Goal: Information Seeking & Learning: Learn about a topic

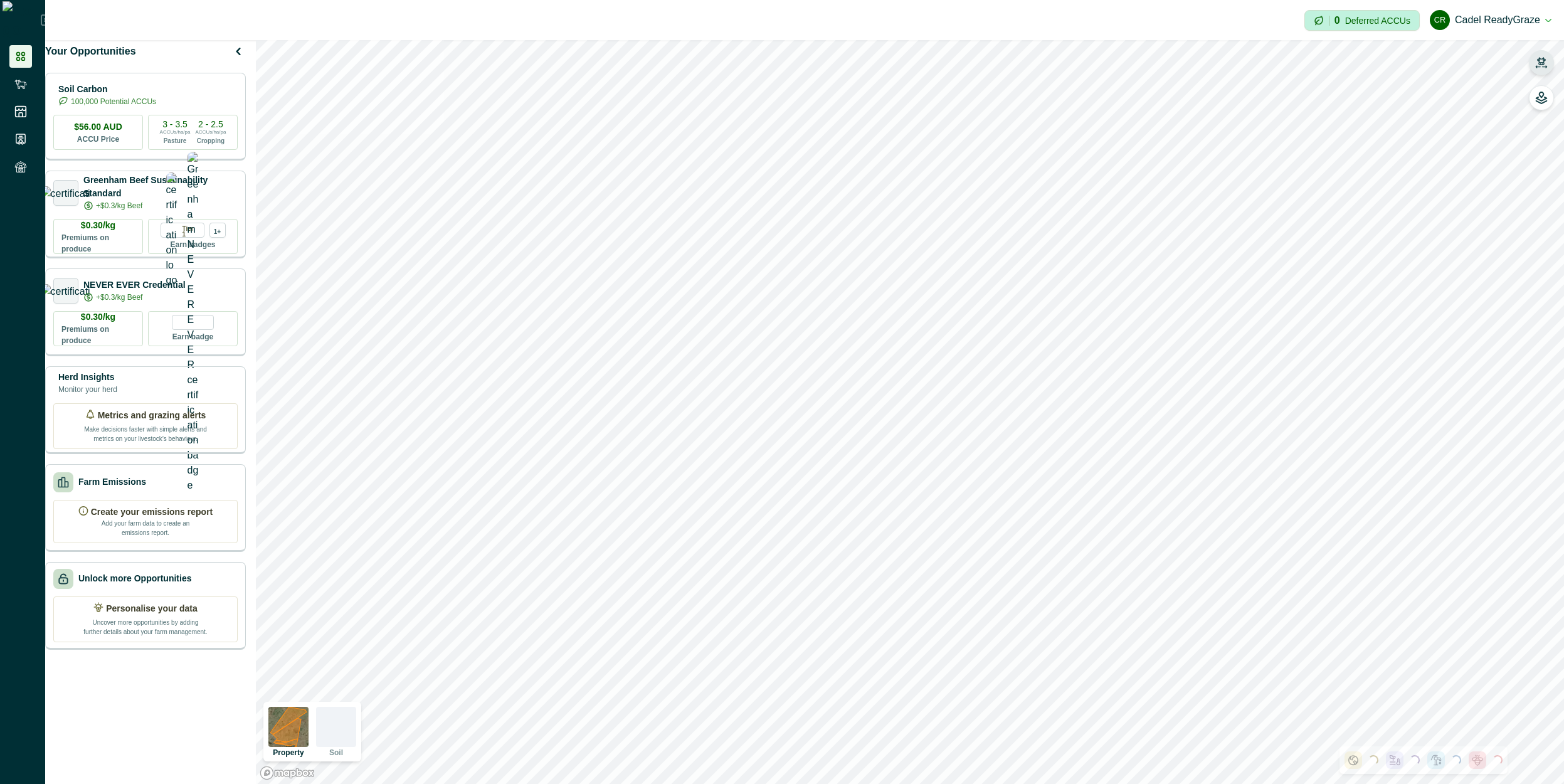
click at [1542, 66] on icon "button" at bounding box center [1541, 62] width 12 height 12
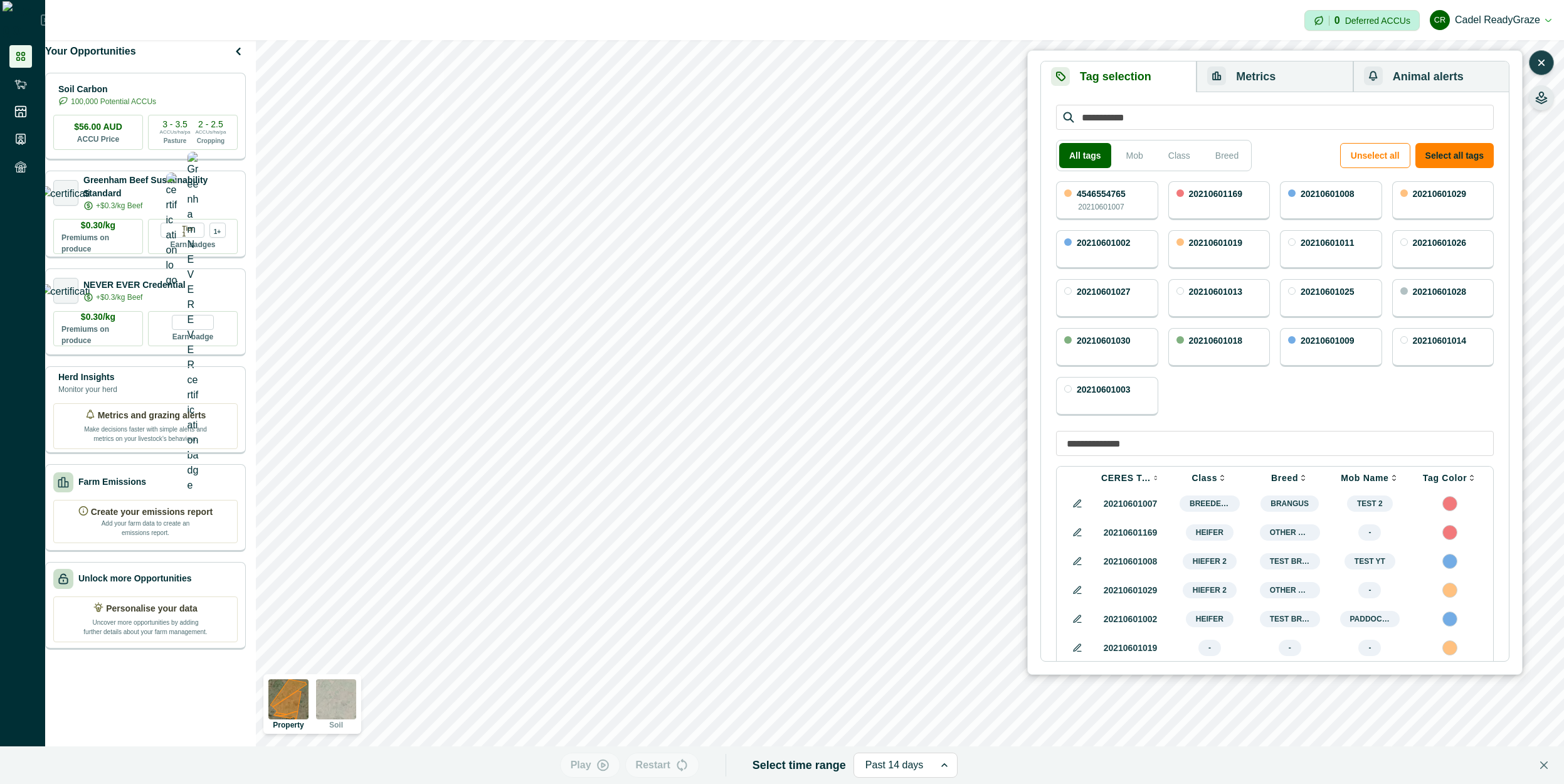
click at [1541, 100] on icon "button" at bounding box center [1541, 98] width 12 height 12
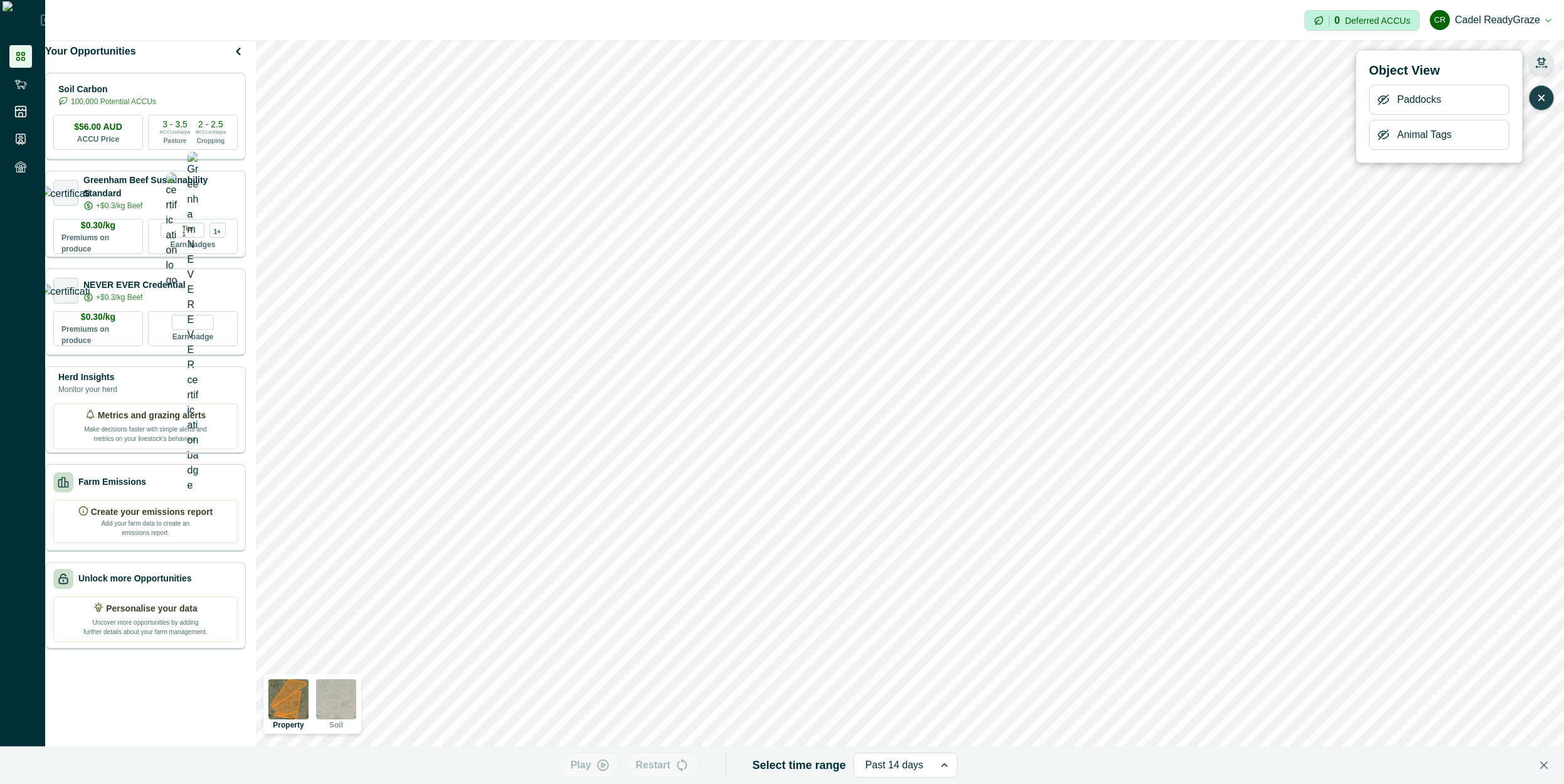
click at [1383, 133] on icon "button" at bounding box center [1384, 135] width 10 height 9
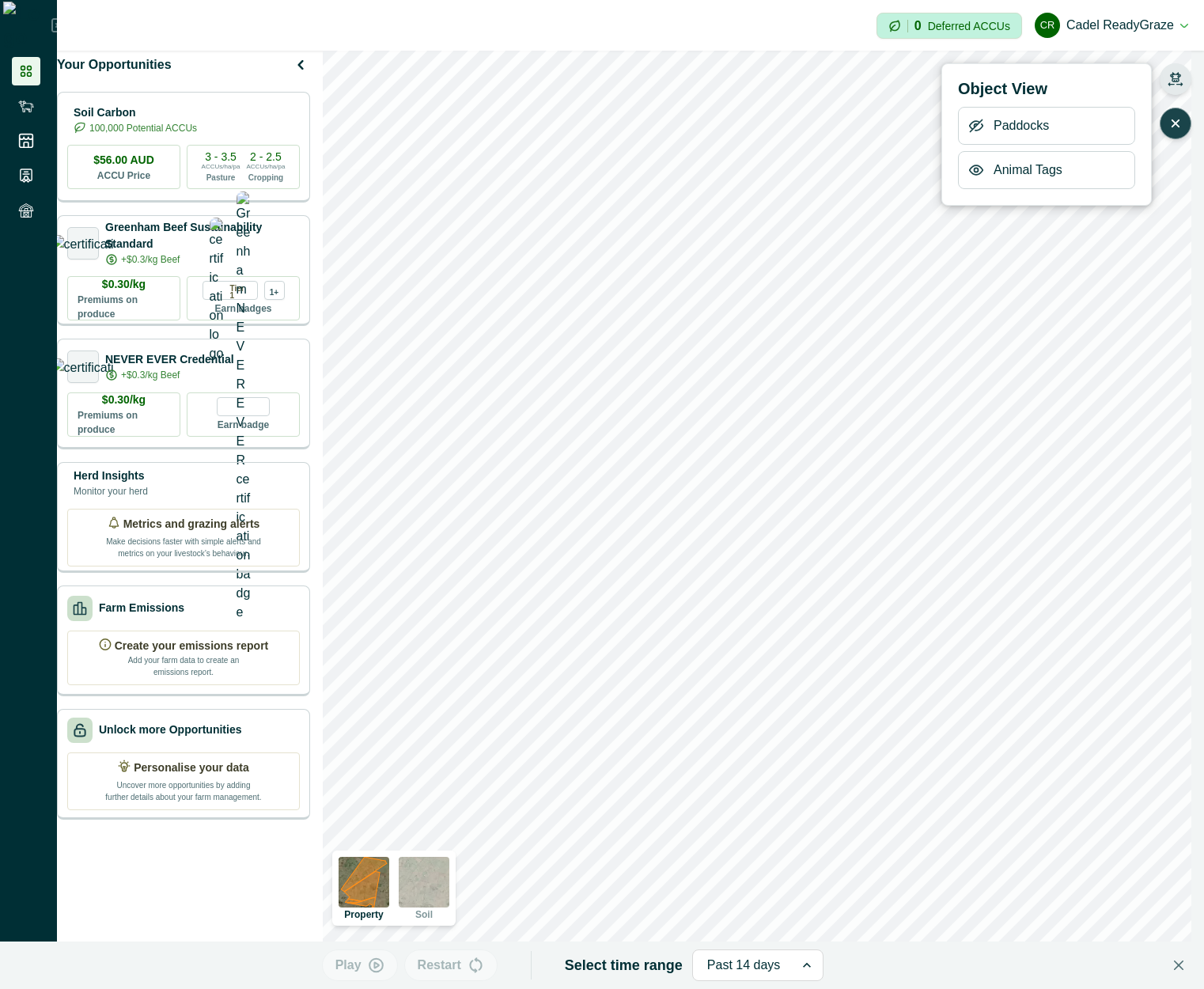
click at [980, 170] on icon "button" at bounding box center [975, 170] width 15 height 15
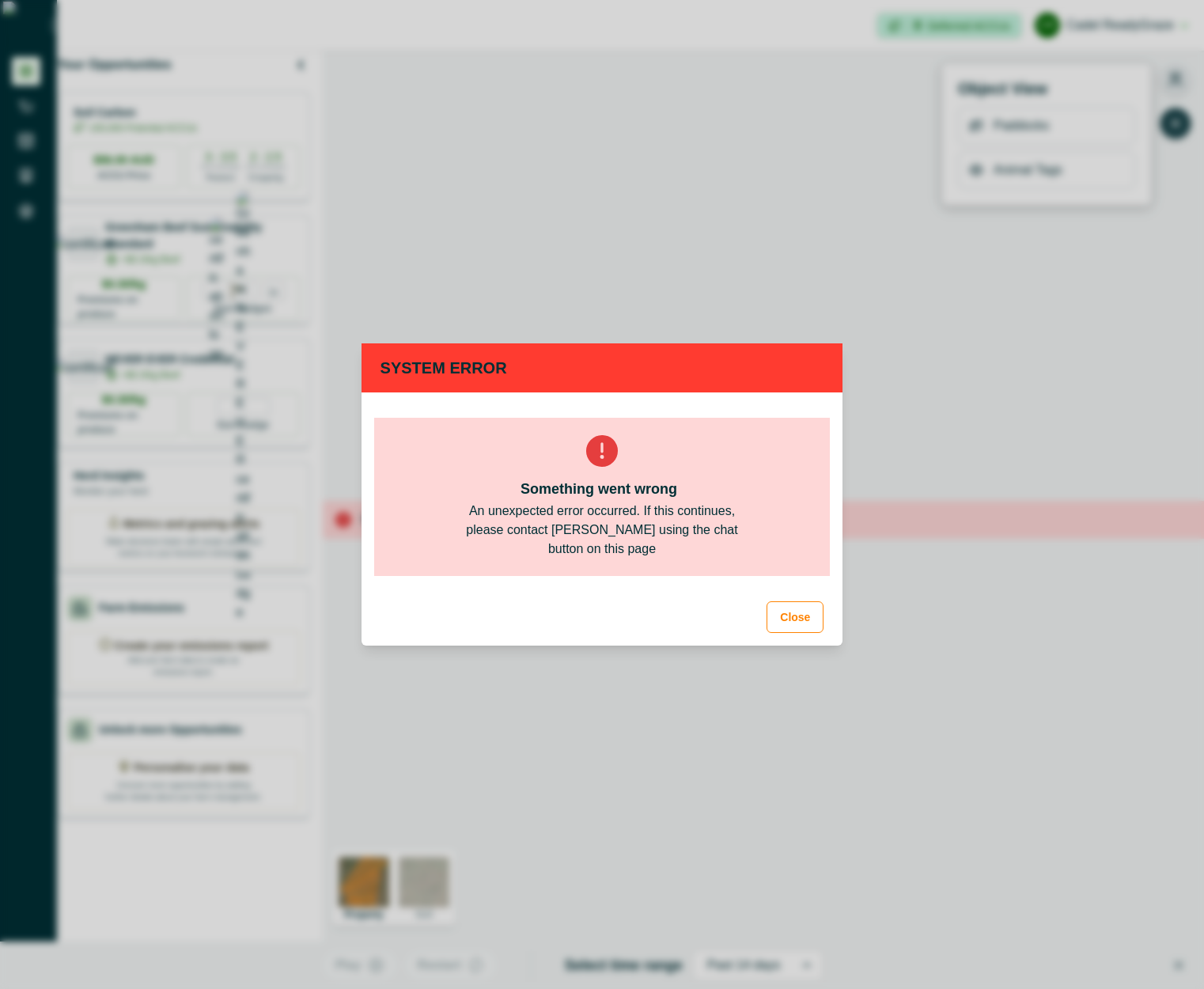
click at [624, 535] on div "An unexpected error occurred. If this continues, please contact [PERSON_NAME] u…" at bounding box center [602, 530] width 304 height 57
click at [789, 616] on button "Close" at bounding box center [795, 617] width 57 height 32
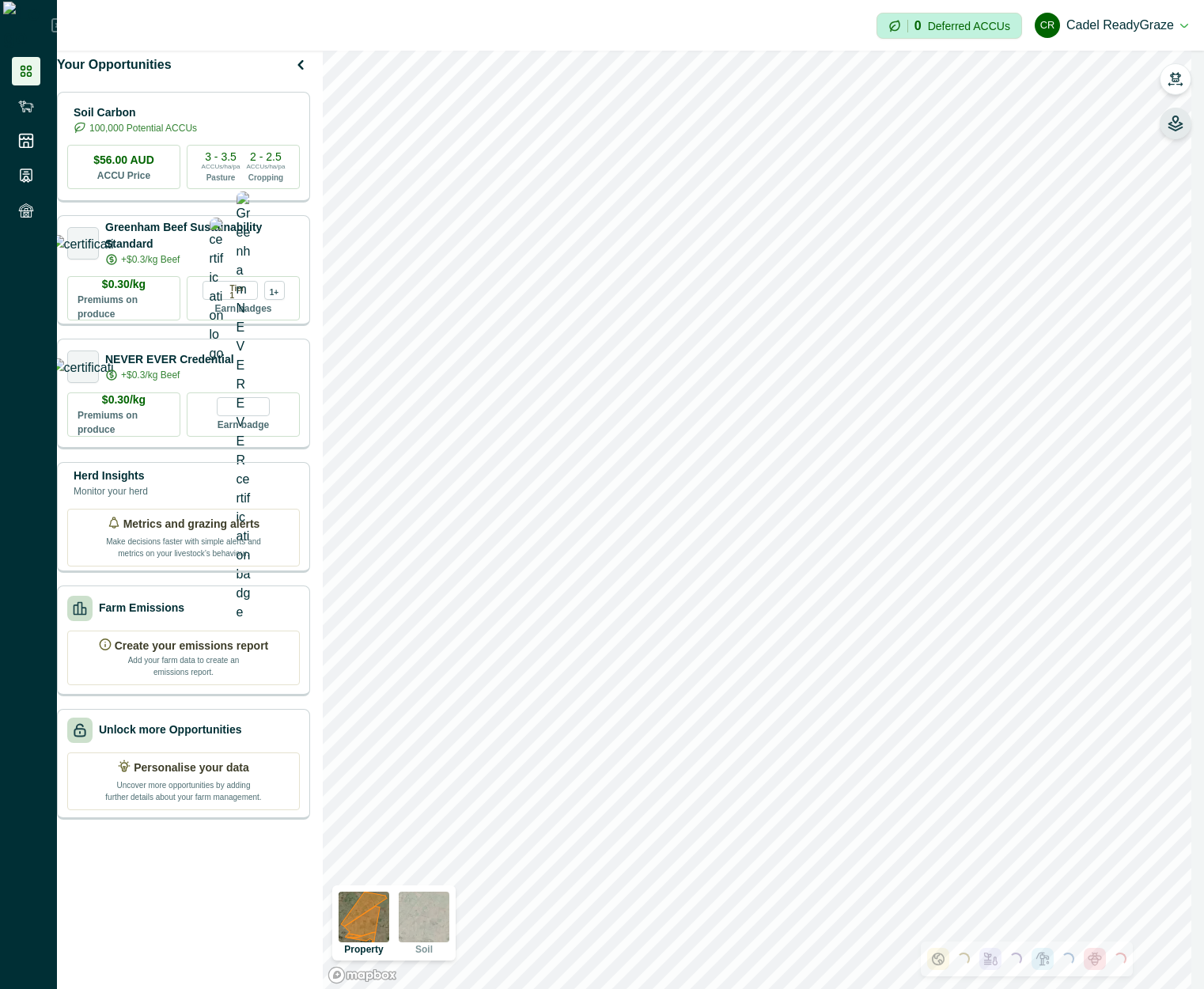
click at [1189, 121] on div "Property Soil" at bounding box center [763, 520] width 881 height 938
click at [1188, 123] on button "button" at bounding box center [1175, 123] width 32 height 32
click at [1169, 123] on icon "button" at bounding box center [1175, 123] width 15 height 15
click at [1173, 90] on button "button" at bounding box center [1175, 78] width 32 height 32
click at [1176, 119] on circle "button" at bounding box center [1176, 118] width 3 height 3
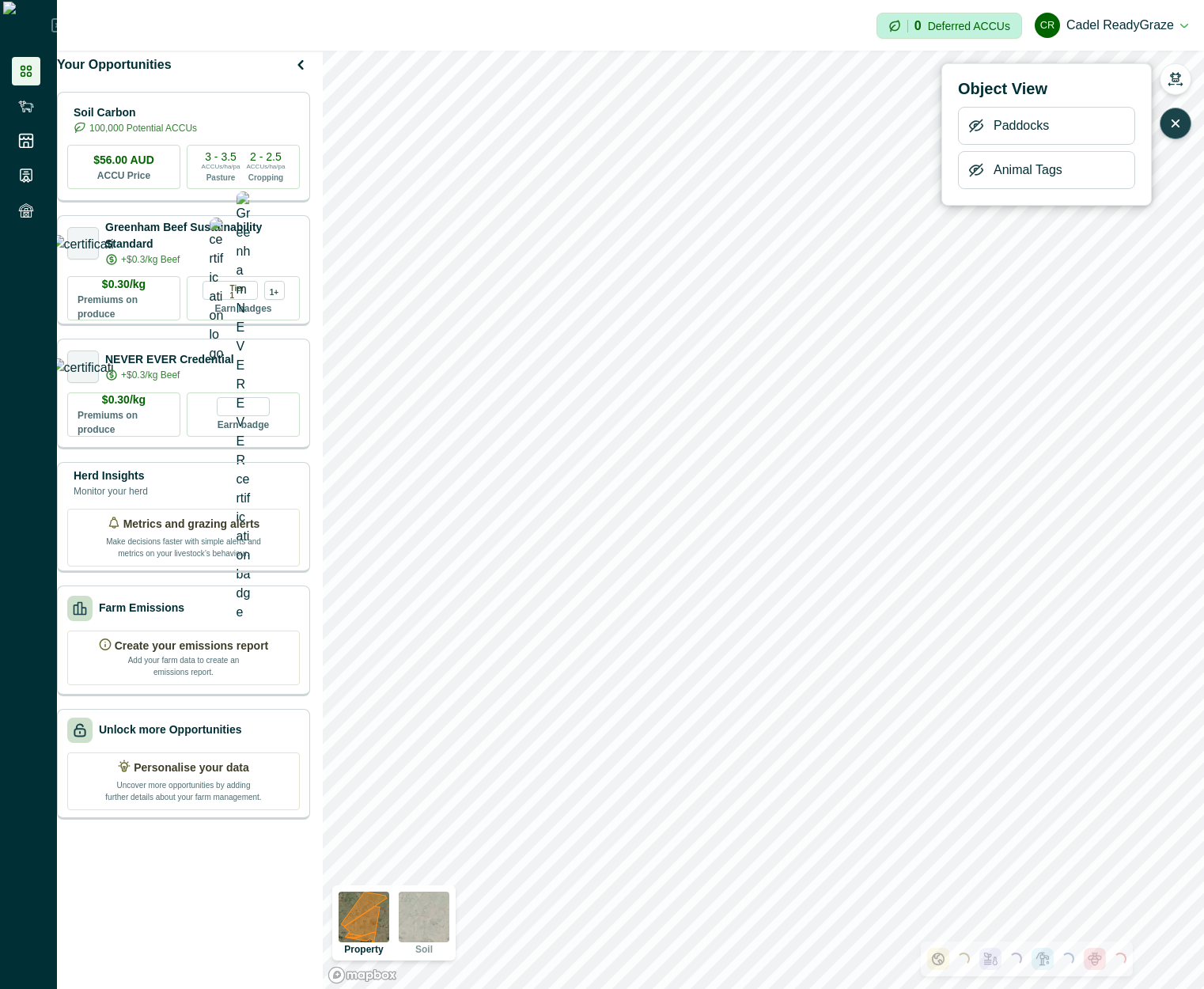
click at [975, 174] on icon "button" at bounding box center [976, 170] width 13 height 12
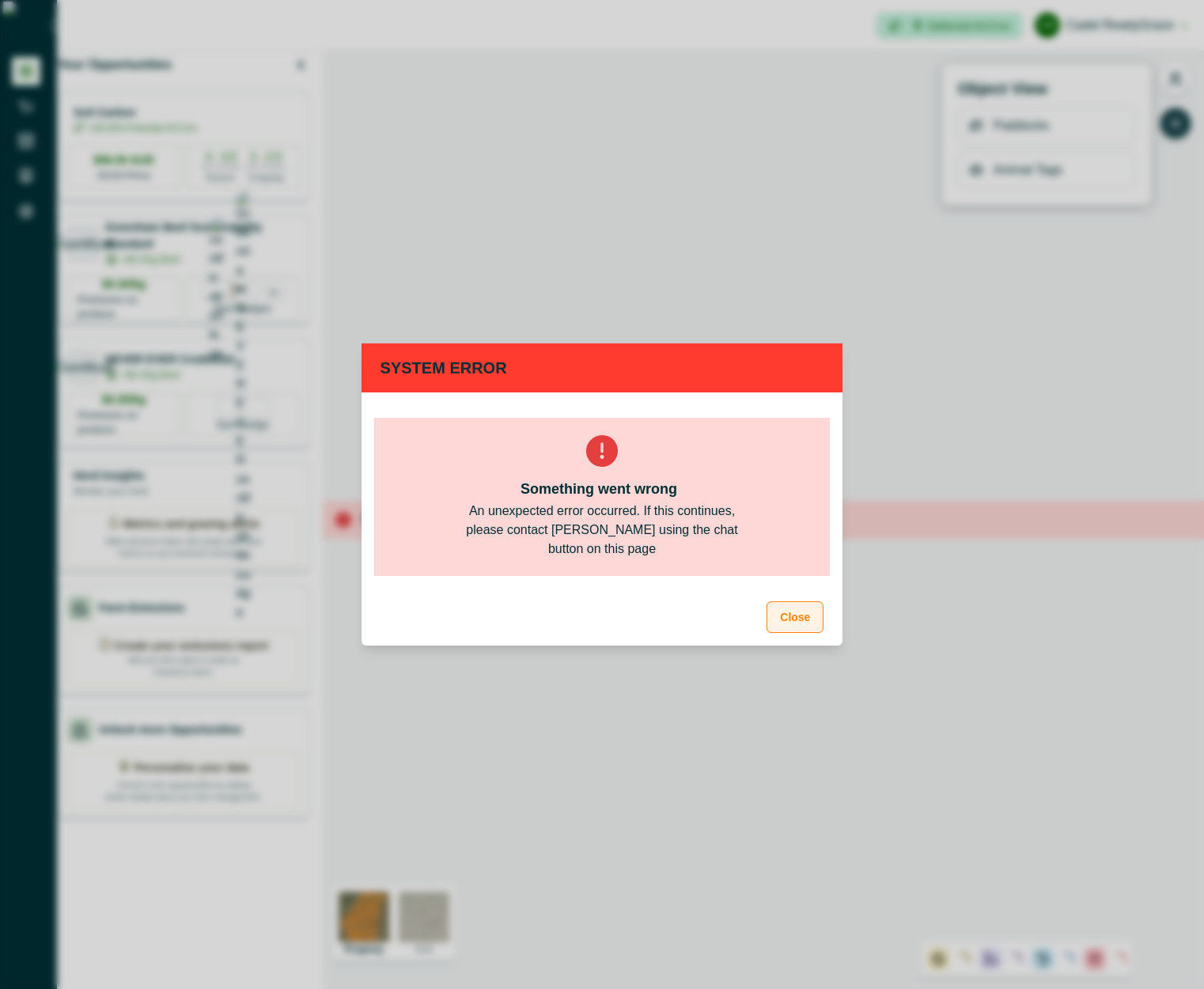
click at [803, 620] on button "Close" at bounding box center [795, 617] width 57 height 32
